Goal: Task Accomplishment & Management: Use online tool/utility

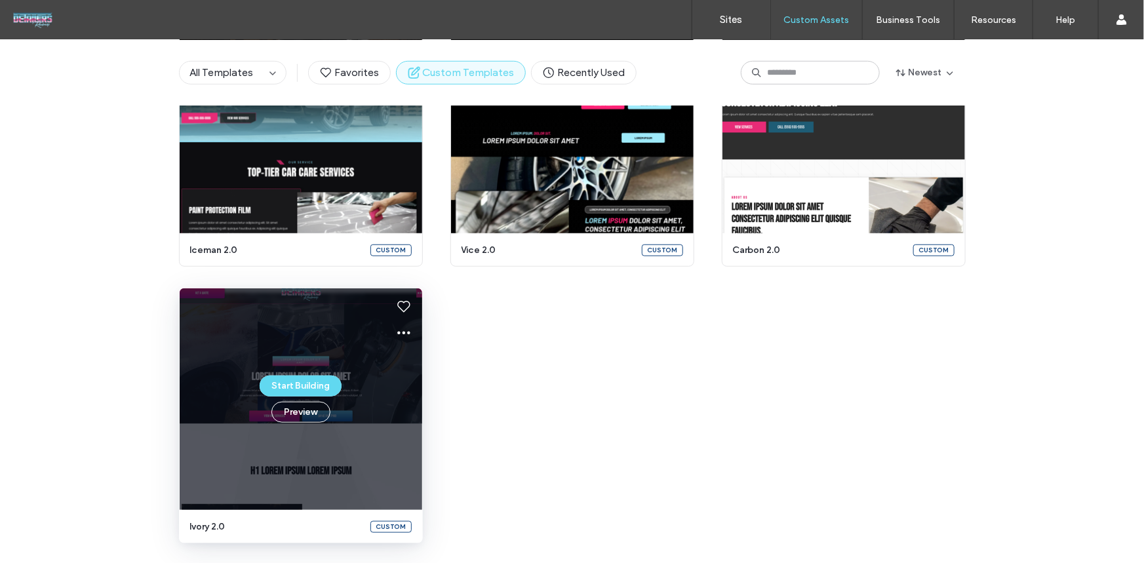
scroll to position [380, 0]
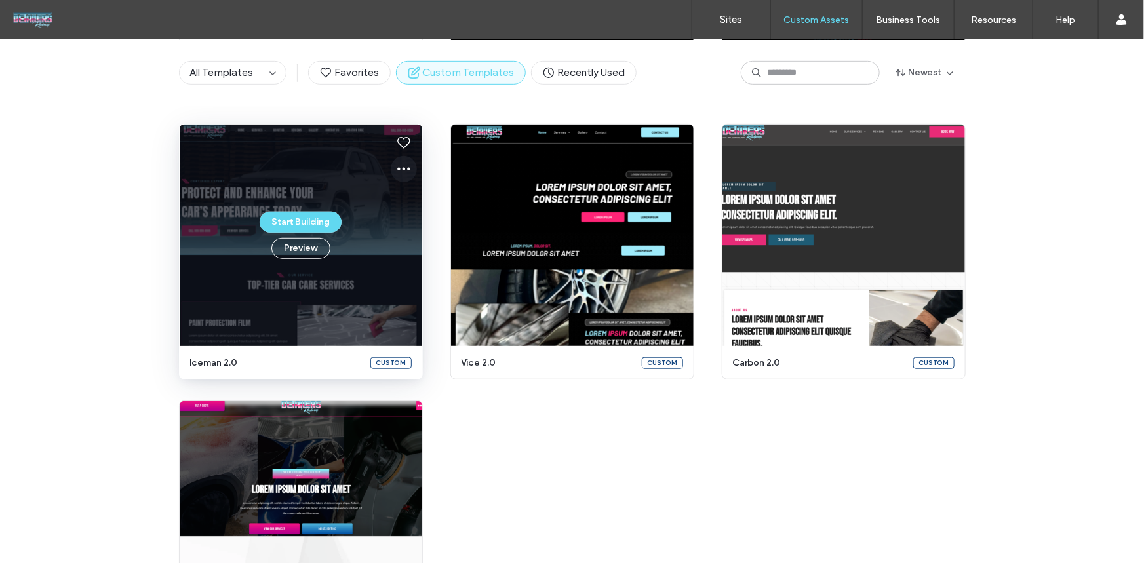
click at [397, 169] on icon at bounding box center [404, 169] width 16 height 16
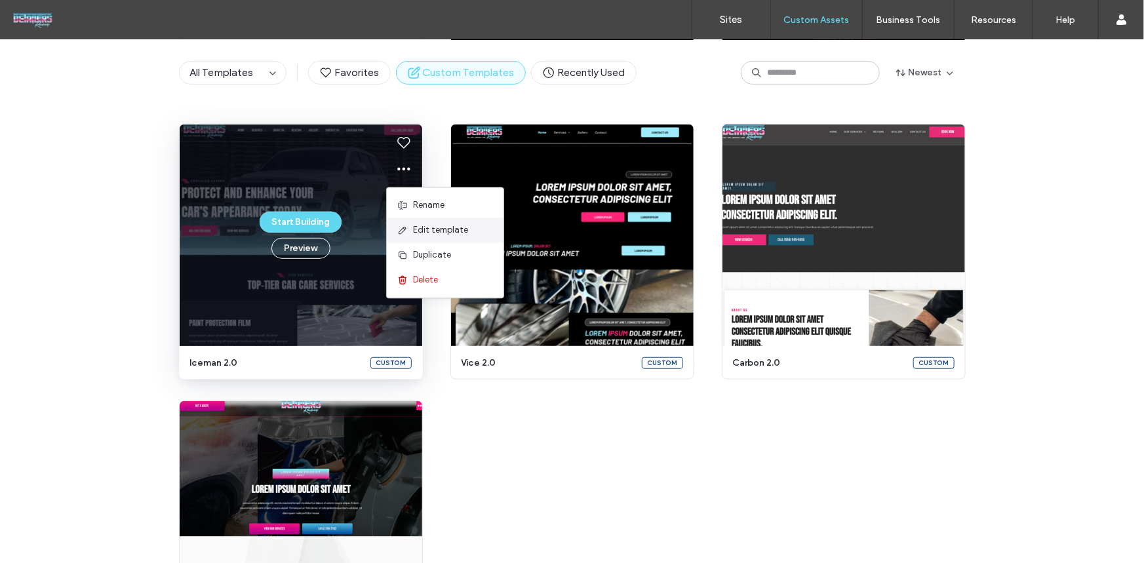
click at [448, 232] on span "Edit template" at bounding box center [440, 230] width 55 height 13
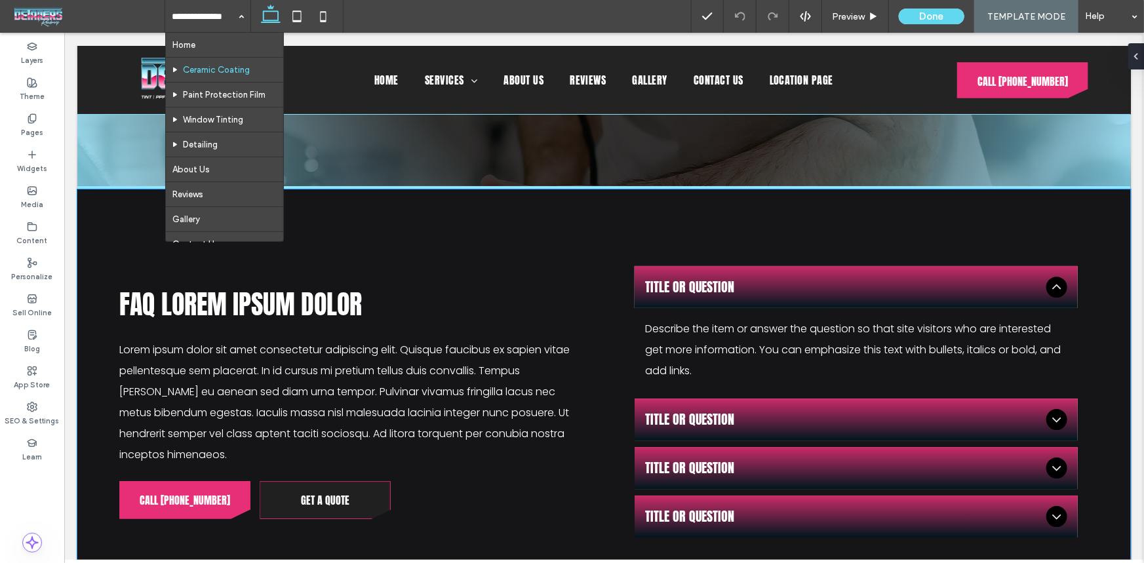
scroll to position [4292, 0]
